Goal: Information Seeking & Learning: Learn about a topic

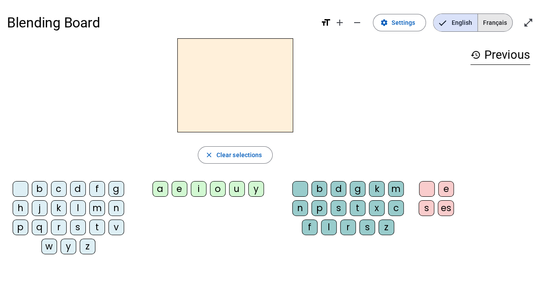
click at [493, 27] on span "Français" at bounding box center [495, 22] width 34 height 17
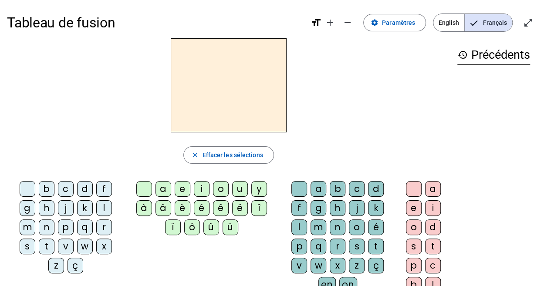
click at [35, 220] on div "m" at bounding box center [28, 228] width 16 height 16
click at [162, 185] on div "a" at bounding box center [164, 189] width 16 height 16
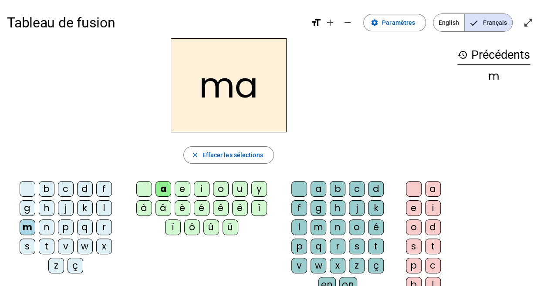
click at [74, 239] on div "v" at bounding box center [66, 247] width 16 height 16
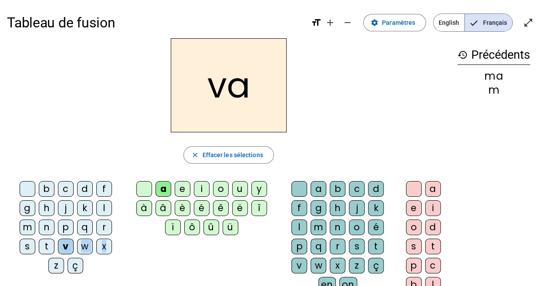
scroll to position [121, 0]
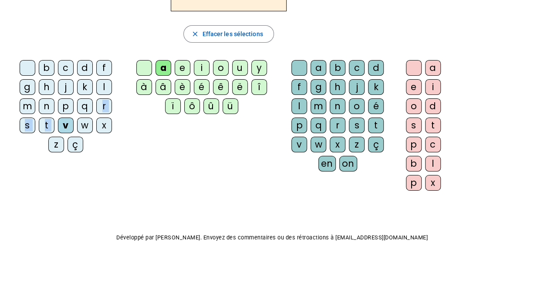
drag, startPoint x: 110, startPoint y: 225, endPoint x: 51, endPoint y: 115, distance: 125.4
click at [51, 115] on div "b c d f g h j k l m n p q r s t v w x z ç" at bounding box center [67, 108] width 114 height 96
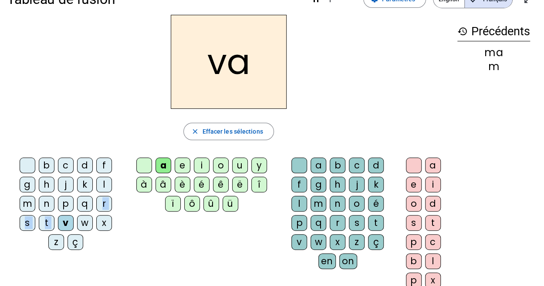
scroll to position [24, 0]
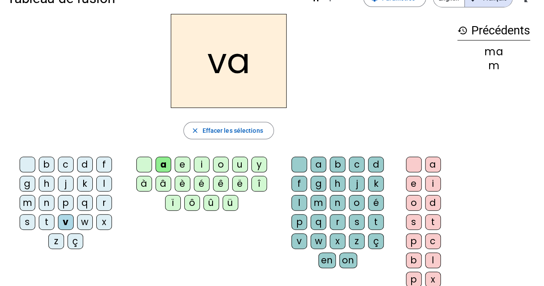
click at [112, 247] on div "b c d f g h j k l m n p q r s t v w x z ç a e i o u y à â è é ê ë î ï ô û ü a b…" at bounding box center [229, 223] width 444 height 141
click at [54, 214] on div "t" at bounding box center [47, 222] width 16 height 16
click at [96, 177] on div "l" at bounding box center [104, 184] width 16 height 16
click at [175, 158] on div "e" at bounding box center [183, 165] width 16 height 16
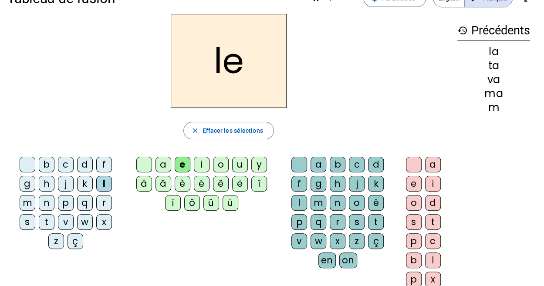
click at [58, 178] on div "j" at bounding box center [66, 184] width 16 height 16
click at [54, 195] on div "n" at bounding box center [47, 203] width 16 height 16
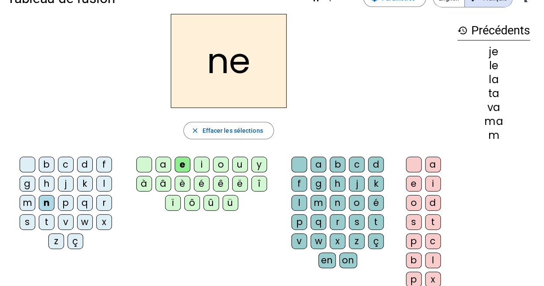
drag, startPoint x: 75, startPoint y: 159, endPoint x: 17, endPoint y: 234, distance: 95.6
click at [17, 234] on div "b c d f g h j k l m n p q r s t v w x z ç" at bounding box center [67, 204] width 121 height 103
click at [77, 158] on div "d" at bounding box center [85, 165] width 16 height 16
drag, startPoint x: 271, startPoint y: 192, endPoint x: 253, endPoint y: 110, distance: 83.9
click at [253, 110] on div "de close [PERSON_NAME] les sélections b c d f g h j k l m n p q r s t v w x z ç…" at bounding box center [229, 154] width 444 height 281
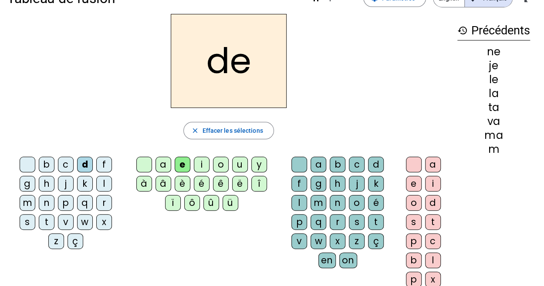
click at [232, 158] on div "u" at bounding box center [240, 165] width 16 height 16
click at [54, 214] on div "t" at bounding box center [47, 222] width 16 height 16
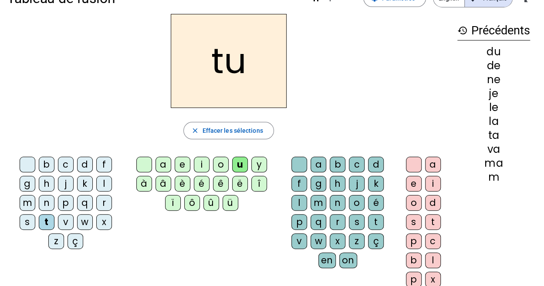
click at [39, 166] on div "b" at bounding box center [47, 165] width 16 height 16
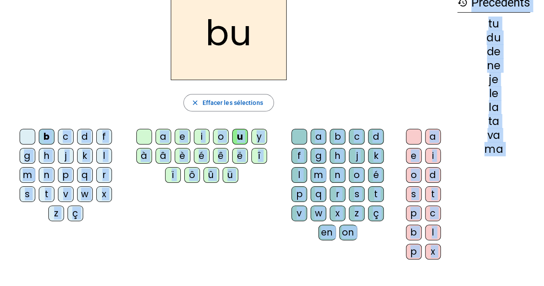
scroll to position [121, 0]
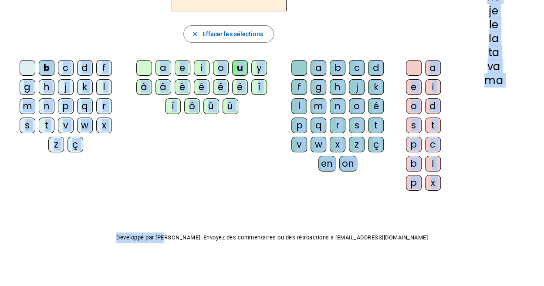
drag, startPoint x: 37, startPoint y: 166, endPoint x: 180, endPoint y: 310, distance: 203.1
click at [180, 165] on html "Tableau de fusion format_size add remove settings Paramètres English Français o…" at bounding box center [272, 22] width 544 height 286
click at [190, 164] on div "b c d f g h j k l m n p q r s t v w x z ç a e i o u y à â è é ê ë î ï ô û ü a b…" at bounding box center [229, 127] width 444 height 141
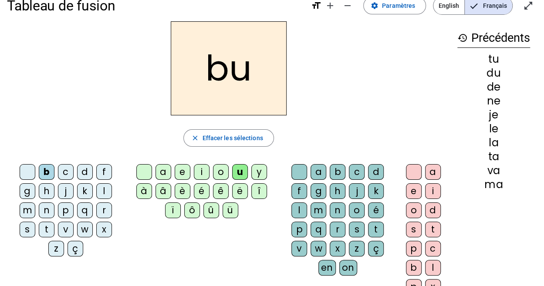
scroll to position [17, 0]
click at [349, 229] on div "s" at bounding box center [357, 230] width 16 height 16
